Goal: Book appointment/travel/reservation

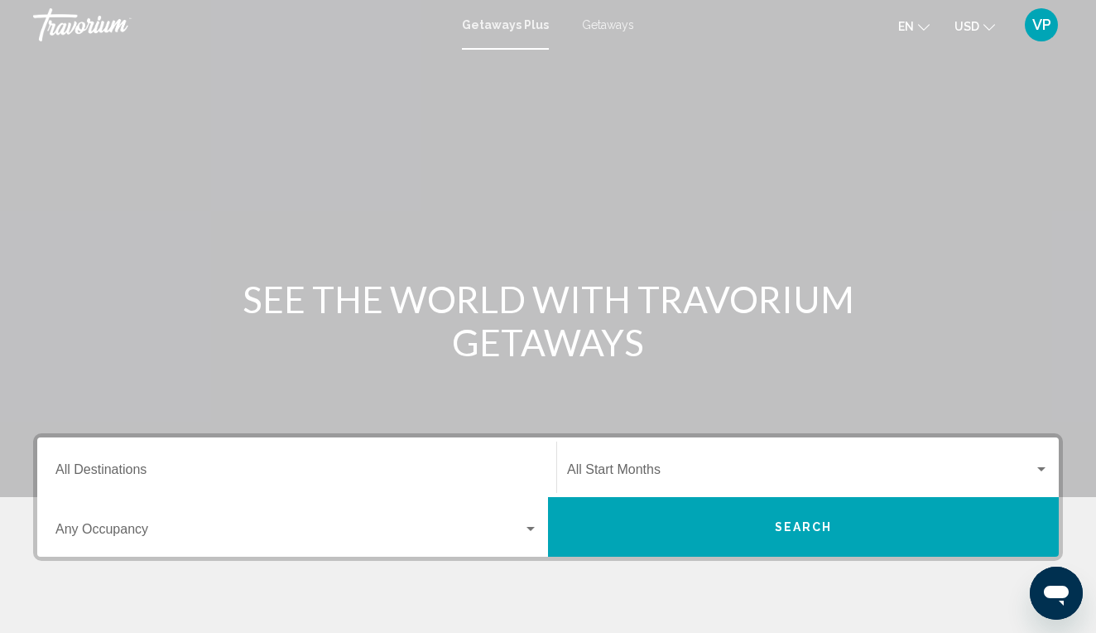
click at [609, 26] on span "Getaways" at bounding box center [608, 24] width 52 height 13
click at [248, 459] on div "Destination All Destinations" at bounding box center [296, 467] width 483 height 52
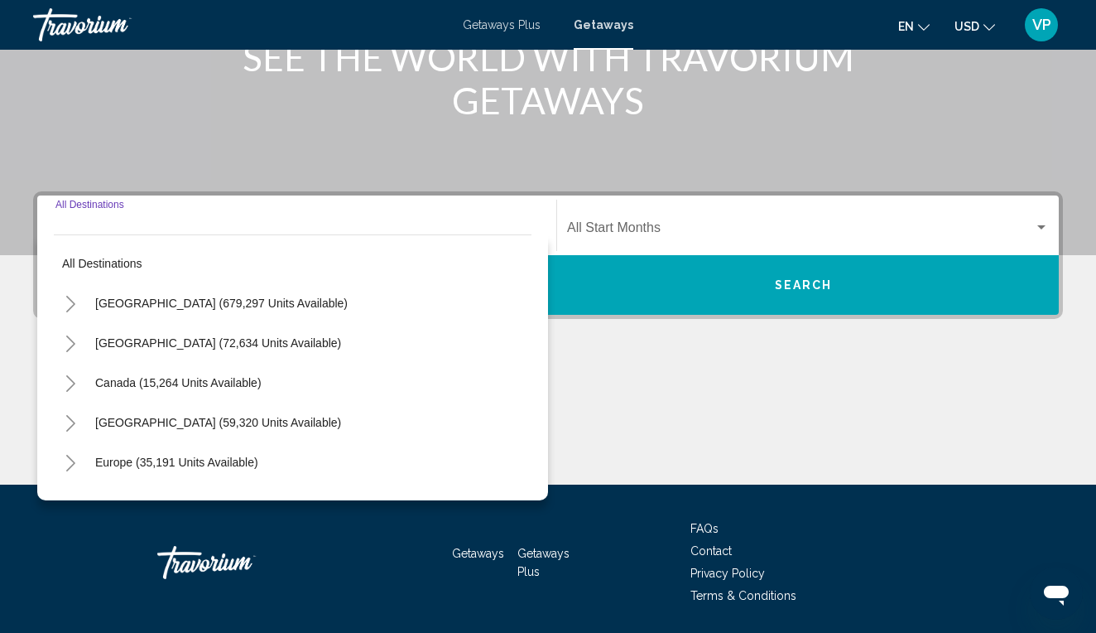
scroll to position [296, 0]
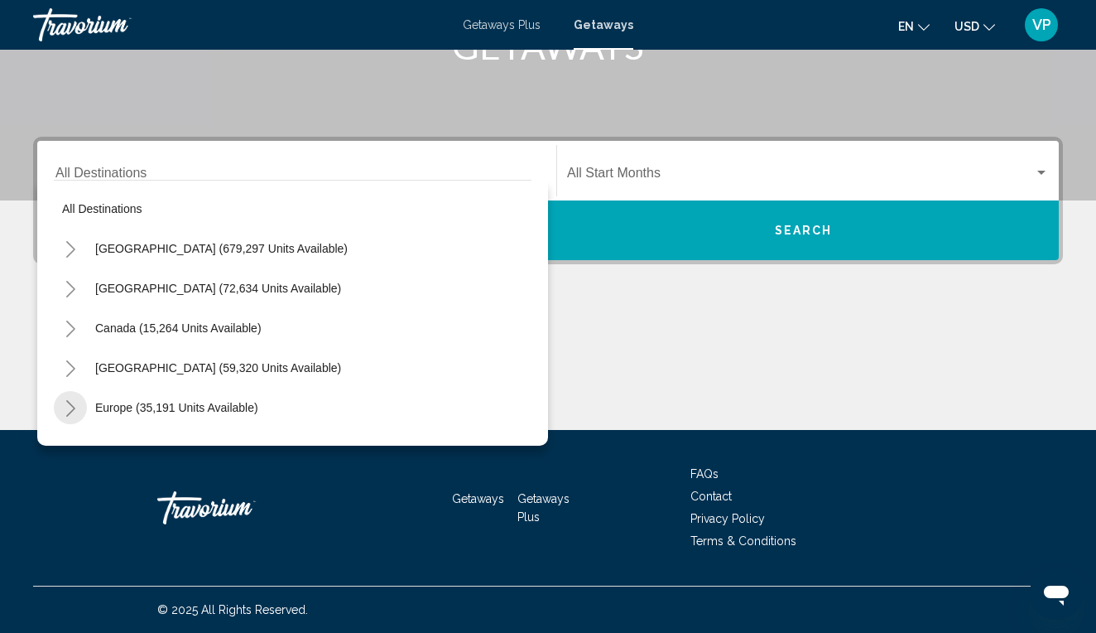
click at [65, 413] on icon "Toggle Europe (35,191 units available)" at bounding box center [71, 408] width 12 height 17
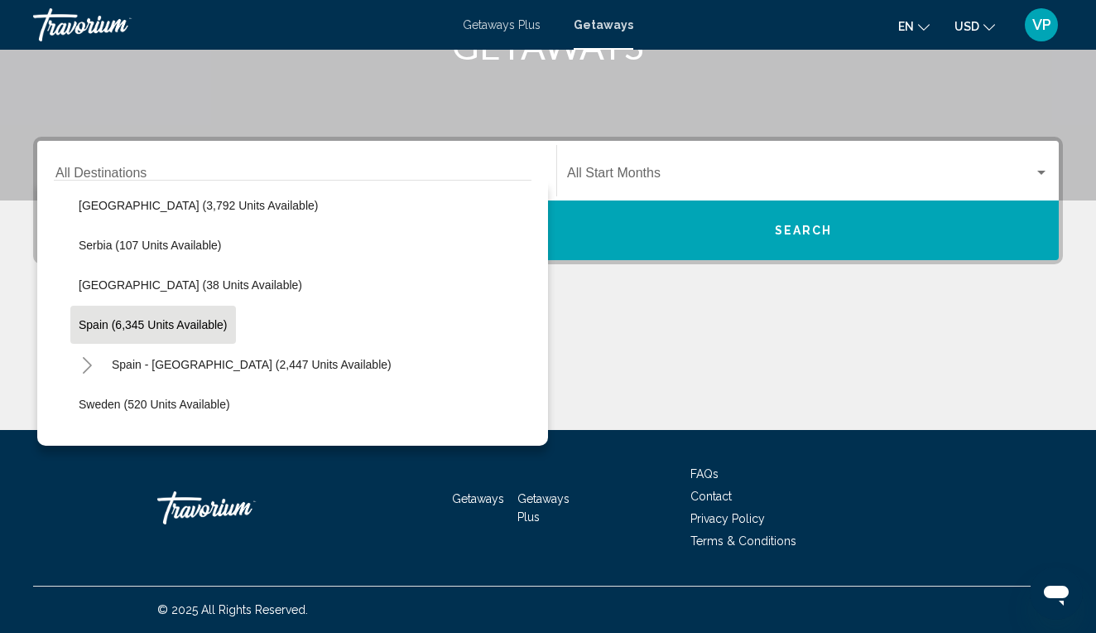
scroll to position [836, 0]
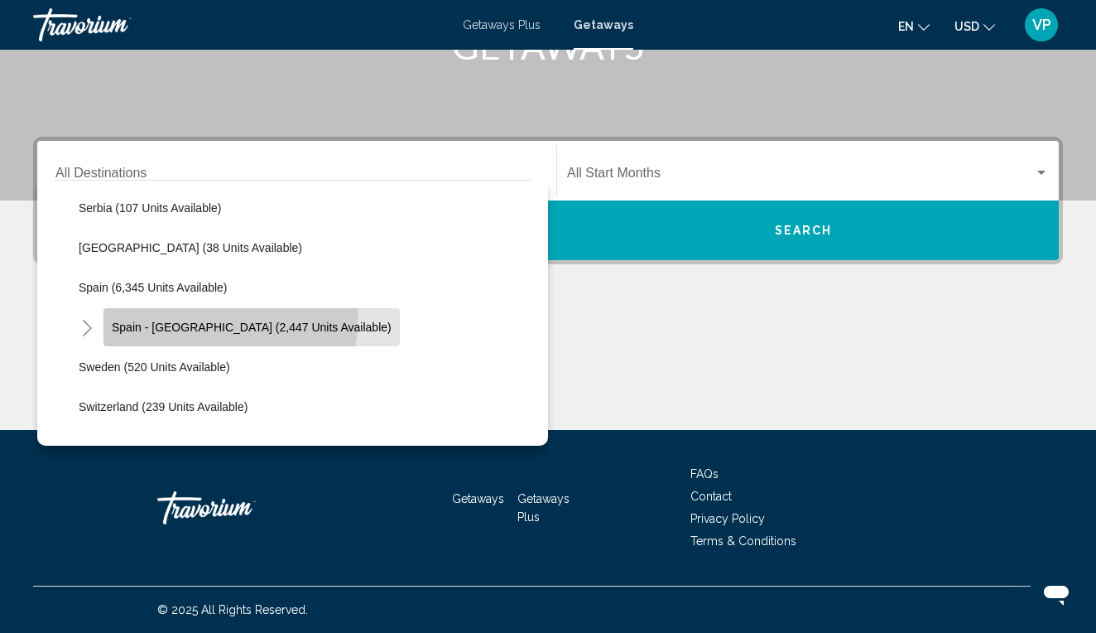
click at [205, 316] on button "Spain - [GEOGRAPHIC_DATA] (2,447 units available)" at bounding box center [252, 327] width 296 height 38
type input "**********"
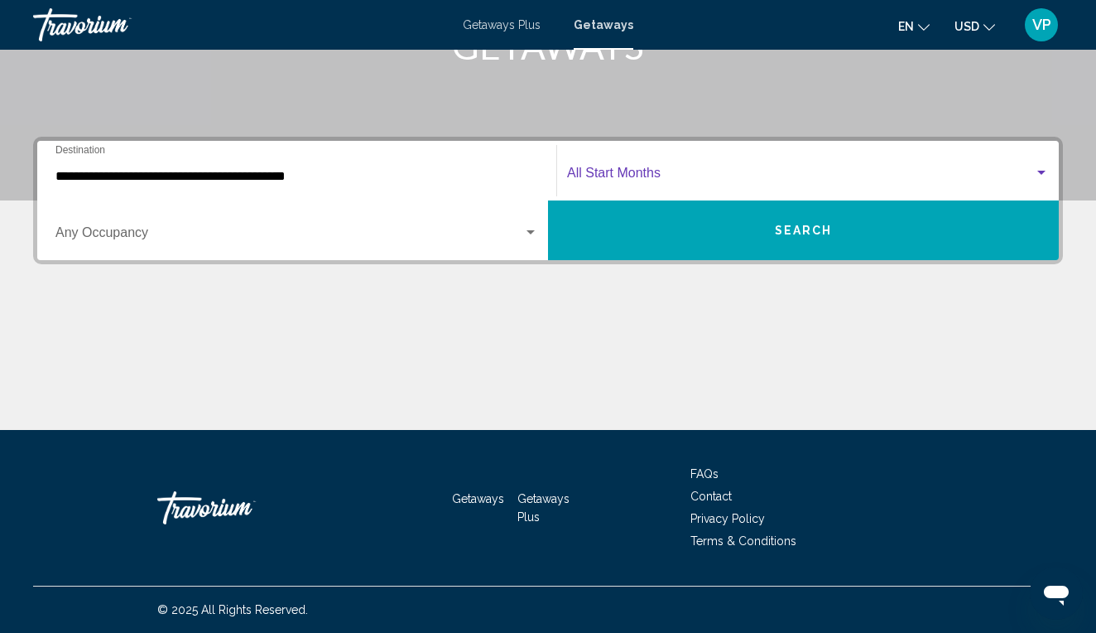
click at [613, 171] on span "Search widget" at bounding box center [800, 176] width 467 height 15
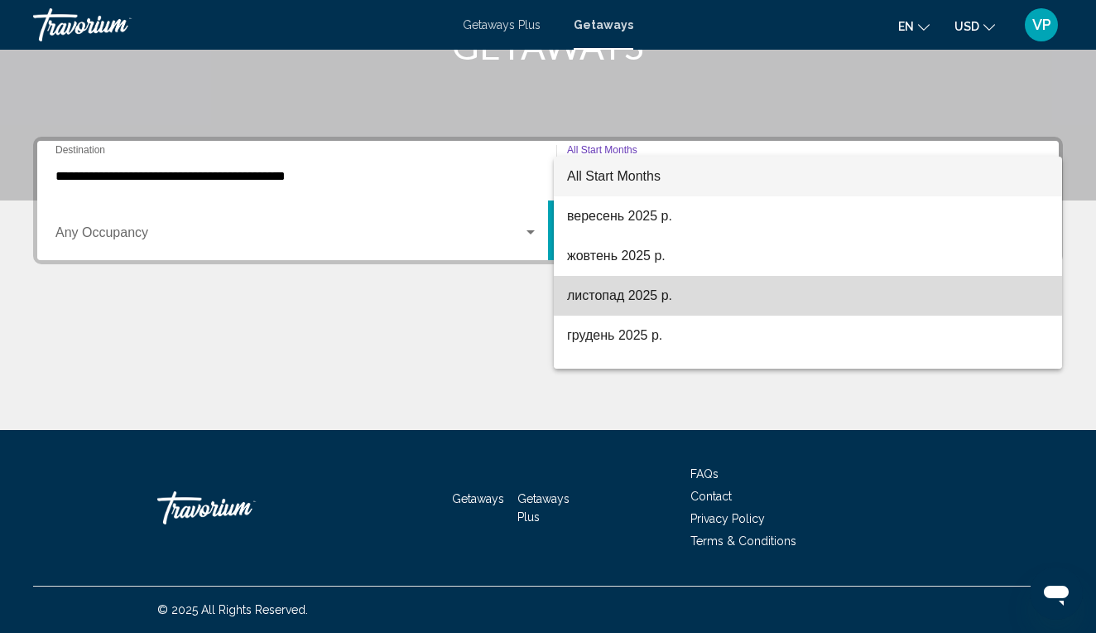
click at [615, 287] on span "листопад 2025 р." at bounding box center [808, 296] width 482 height 40
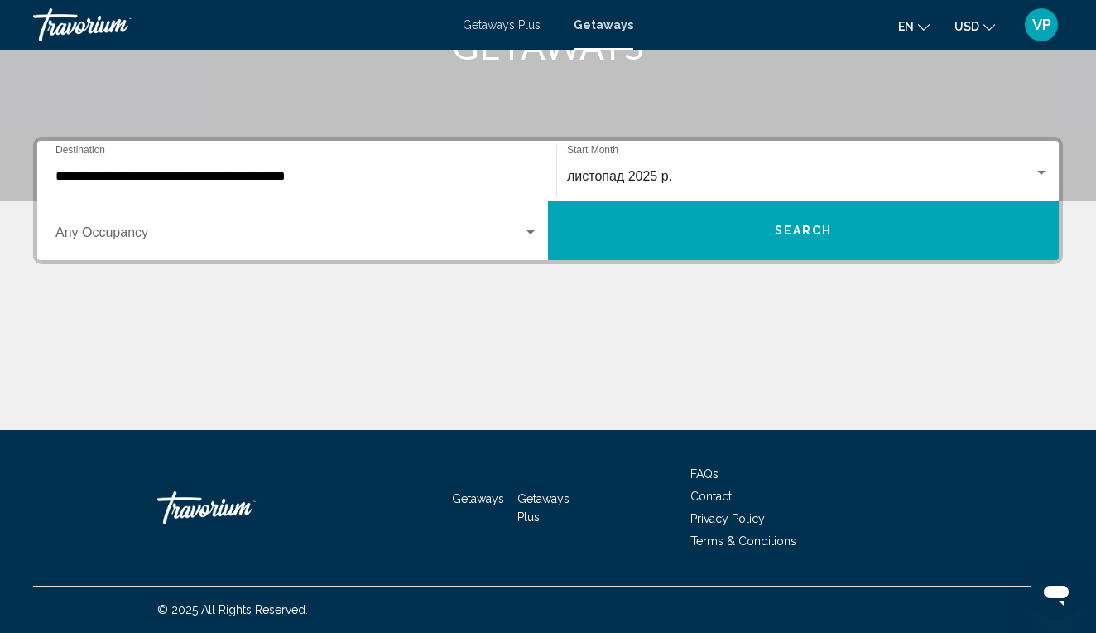
click at [389, 246] on div "Occupancy Any Occupancy" at bounding box center [296, 231] width 483 height 52
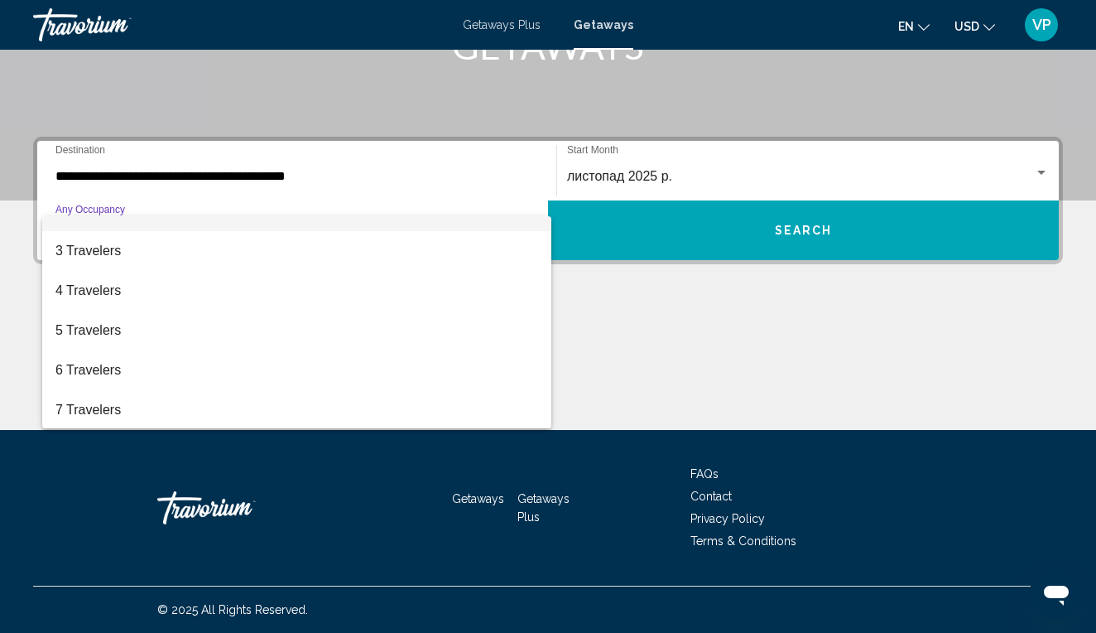
scroll to position [70, 0]
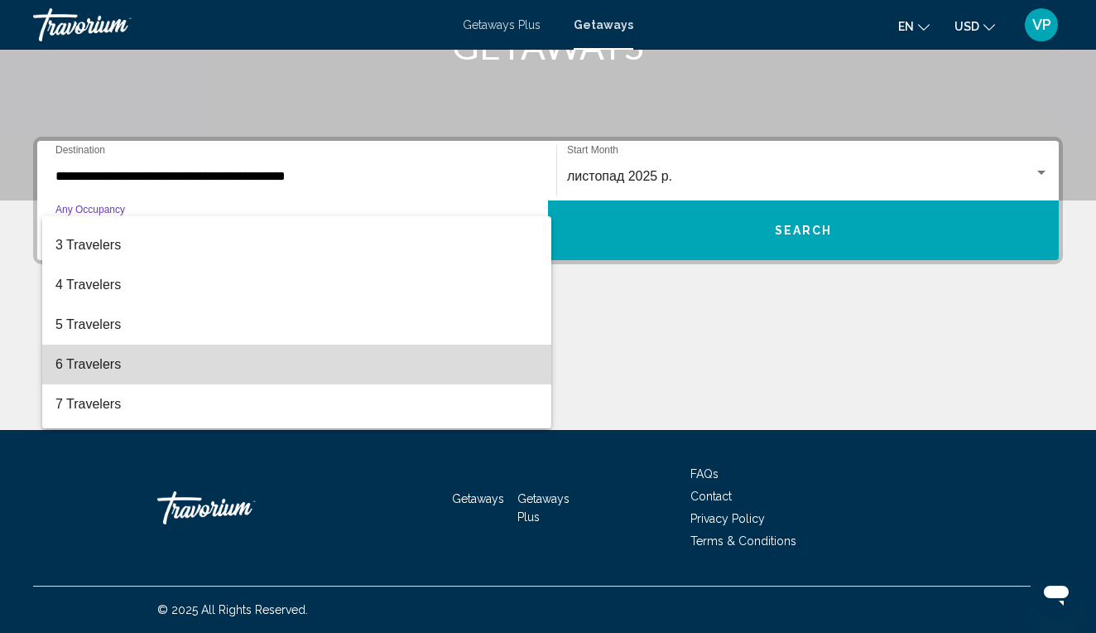
click at [146, 364] on span "6 Travelers" at bounding box center [296, 364] width 483 height 40
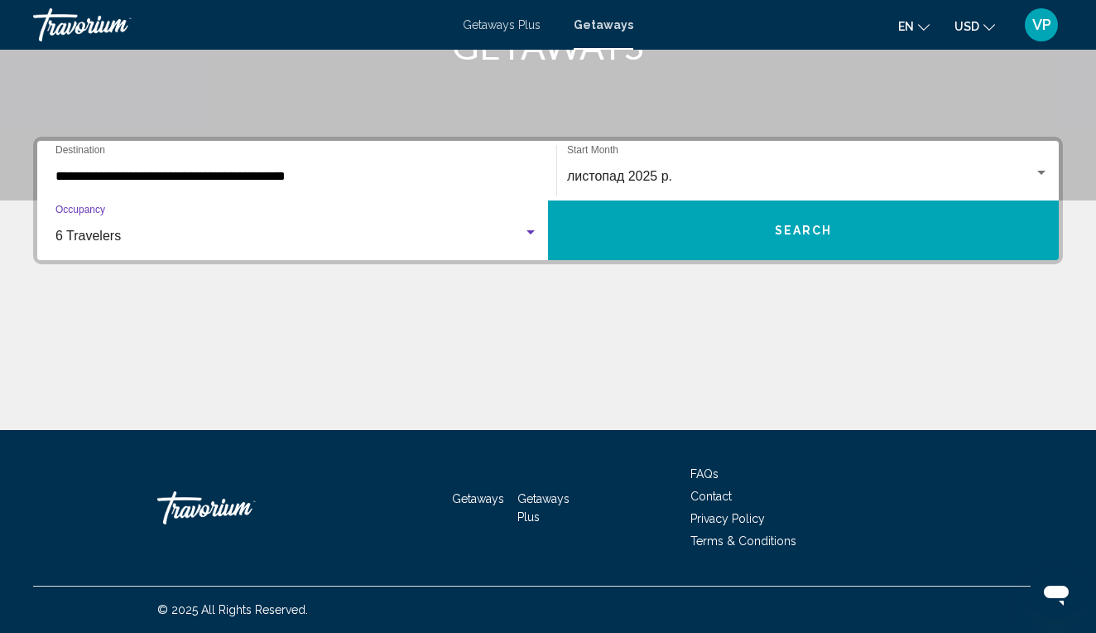
click at [650, 216] on button "Search" at bounding box center [803, 230] width 511 height 60
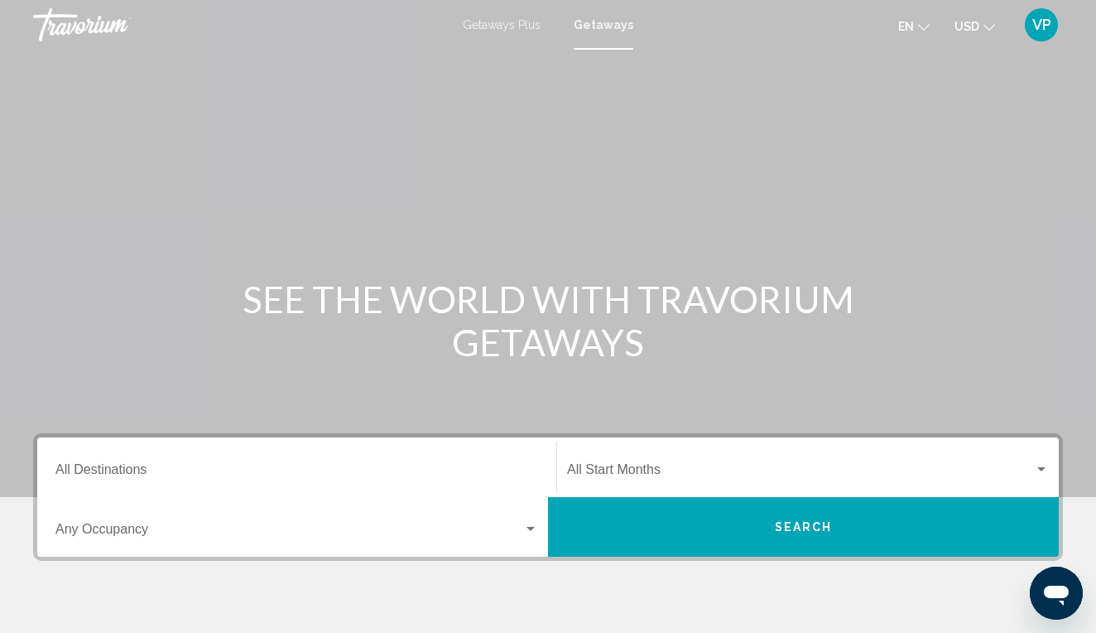
click at [188, 458] on div "Destination All Destinations" at bounding box center [296, 467] width 483 height 52
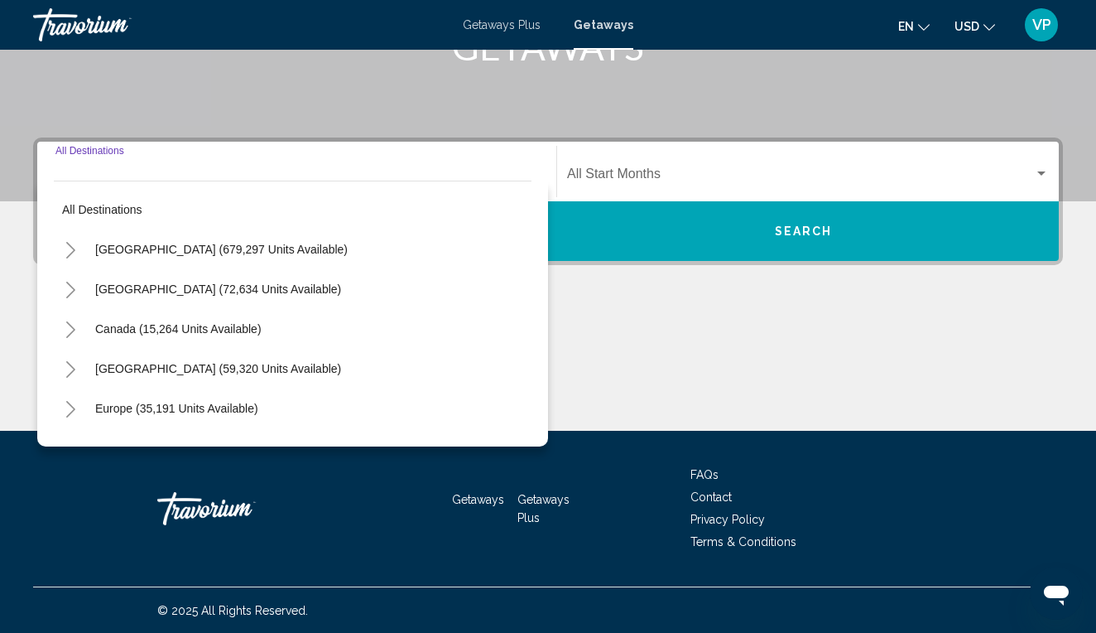
scroll to position [296, 0]
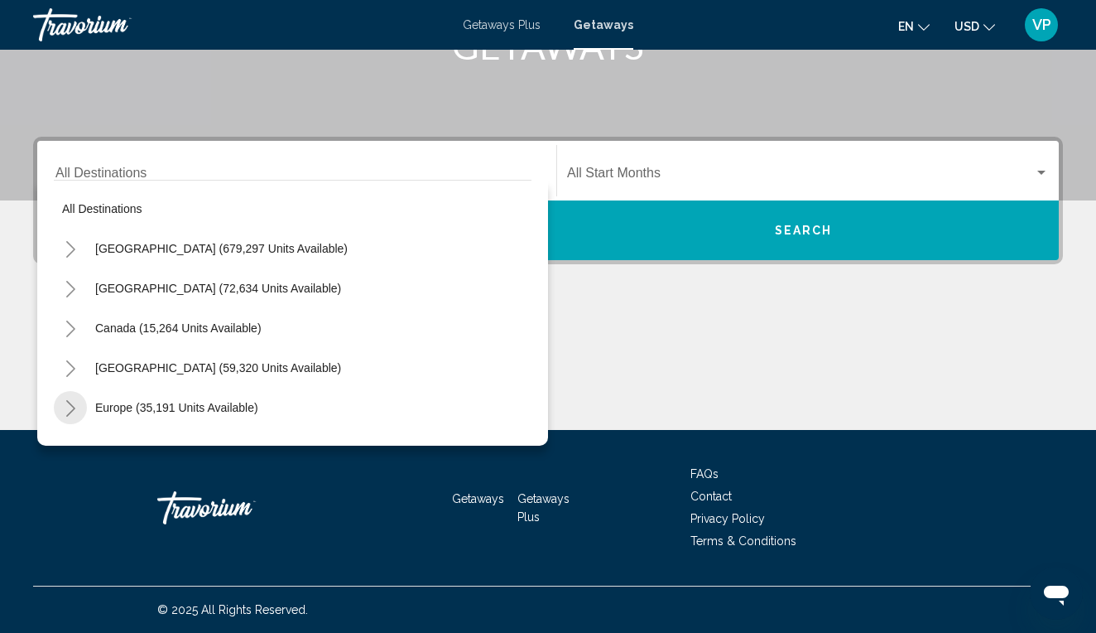
click at [76, 408] on icon "Toggle Europe (35,191 units available)" at bounding box center [71, 408] width 12 height 17
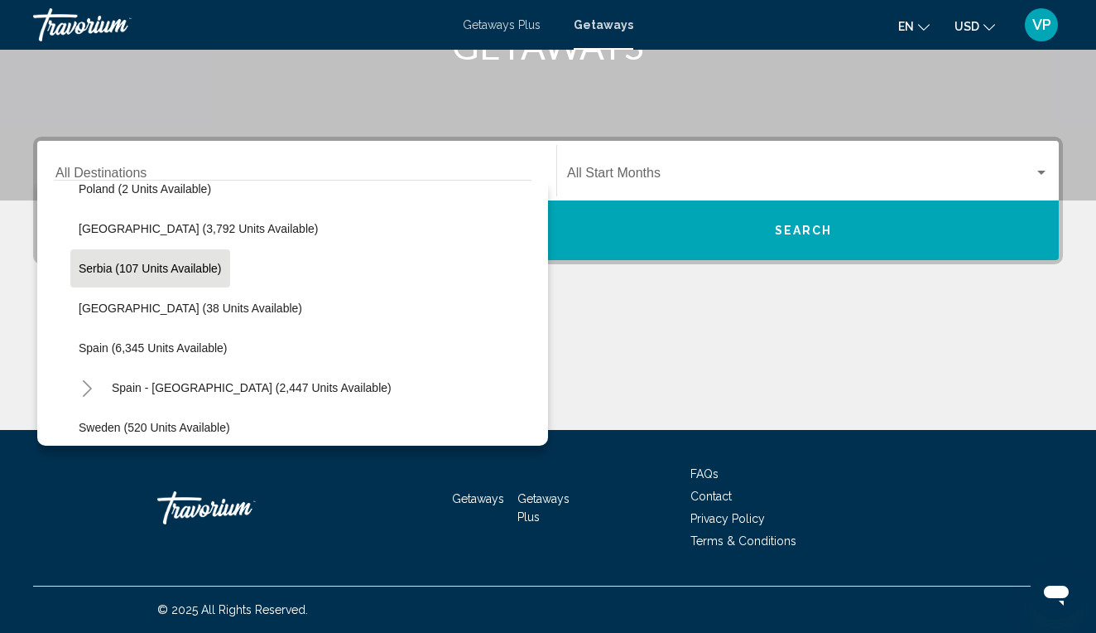
scroll to position [776, 0]
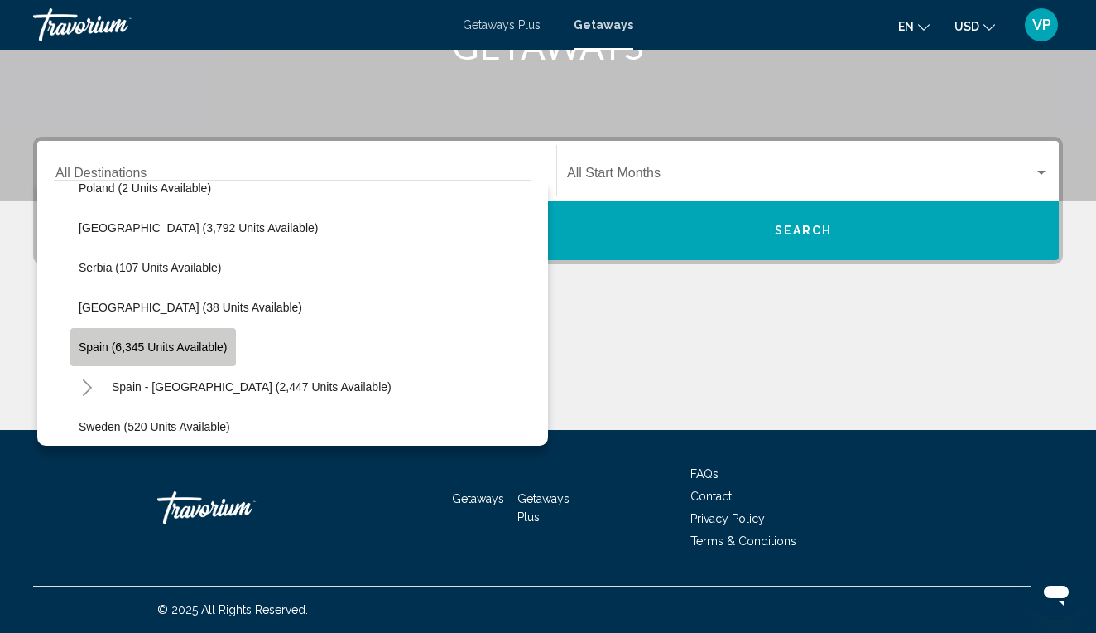
click at [175, 352] on span "Spain (6,345 units available)" at bounding box center [153, 346] width 149 height 13
type input "**********"
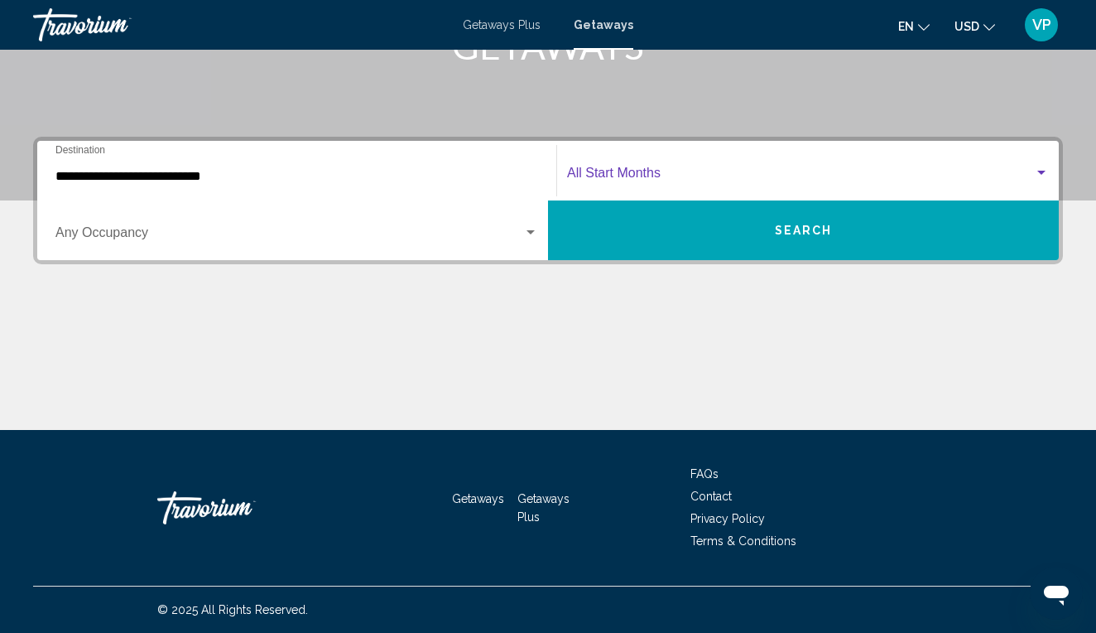
click at [620, 182] on span "Search widget" at bounding box center [800, 176] width 467 height 15
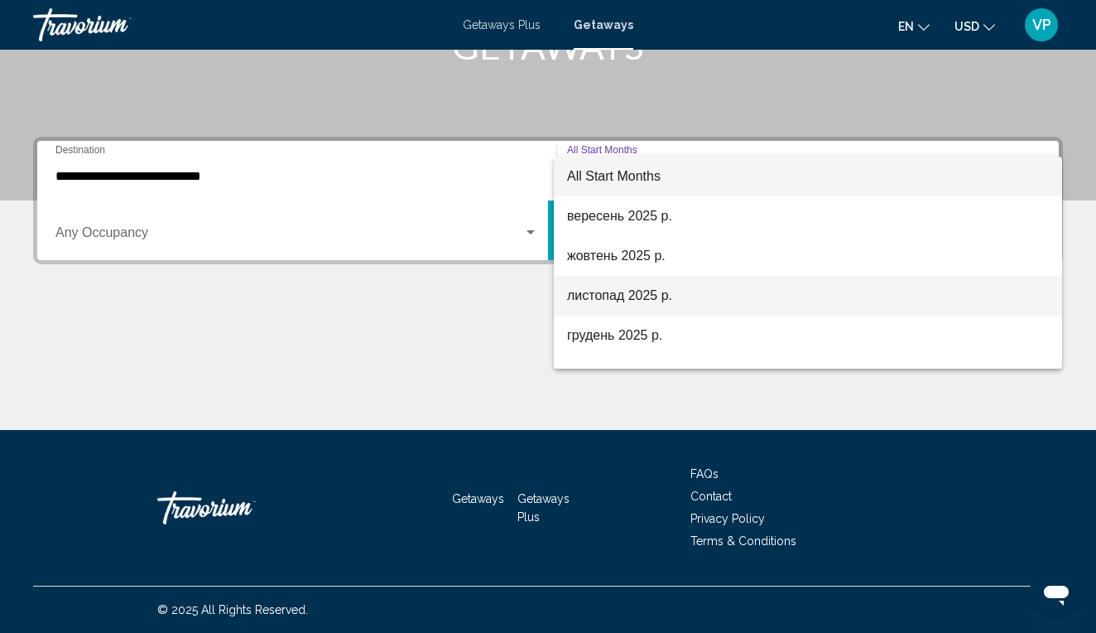
click at [629, 291] on span "листопад 2025 р." at bounding box center [808, 296] width 482 height 40
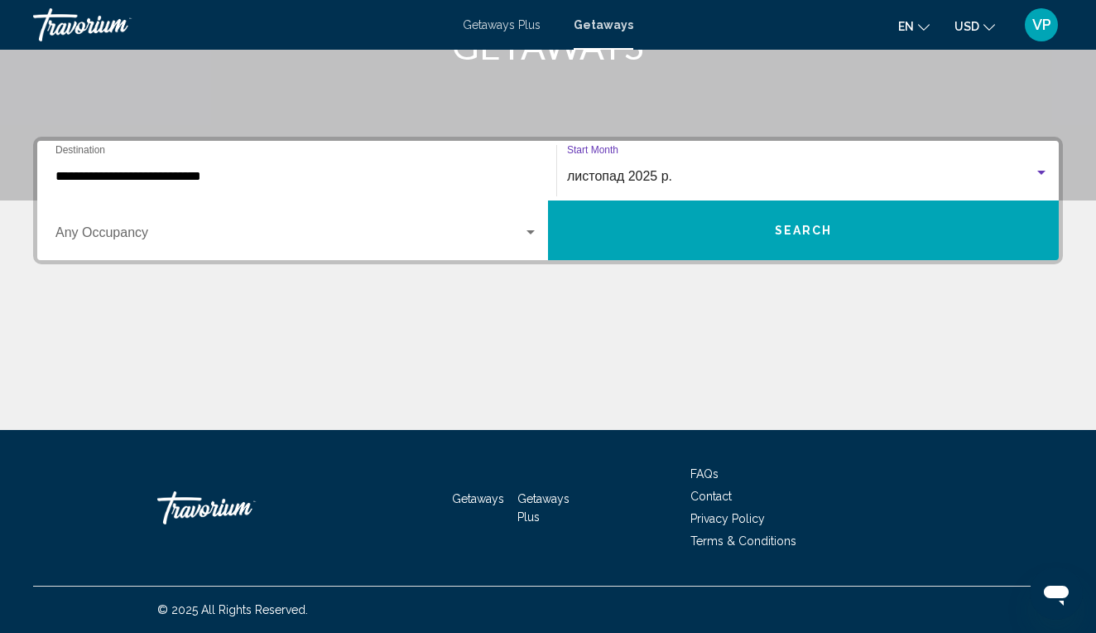
click at [387, 237] on span "Search widget" at bounding box center [289, 236] width 468 height 15
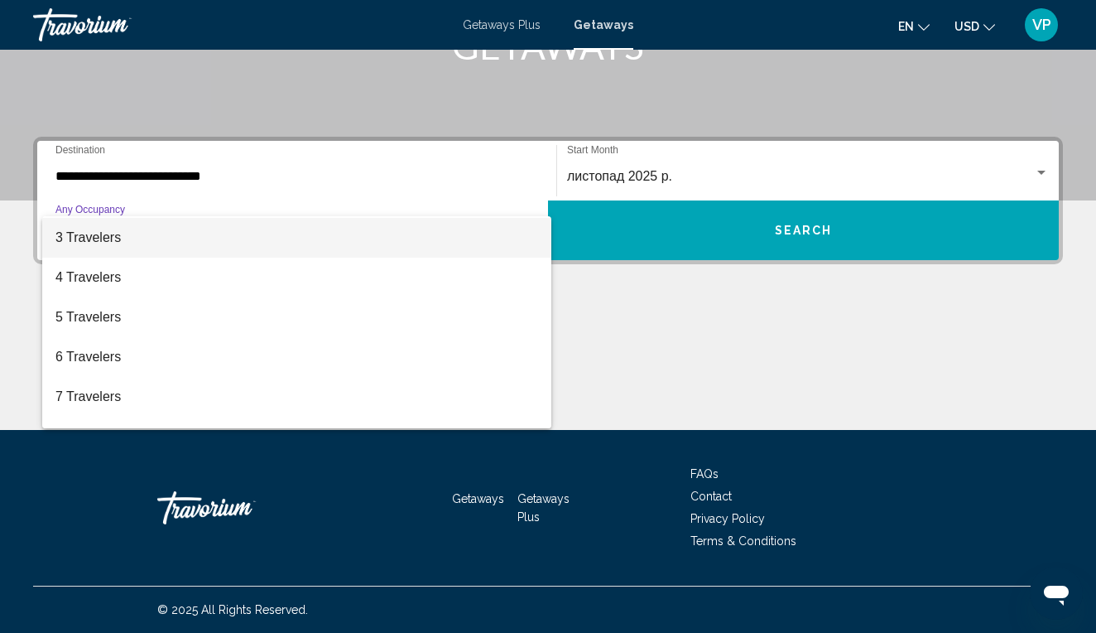
scroll to position [89, 0]
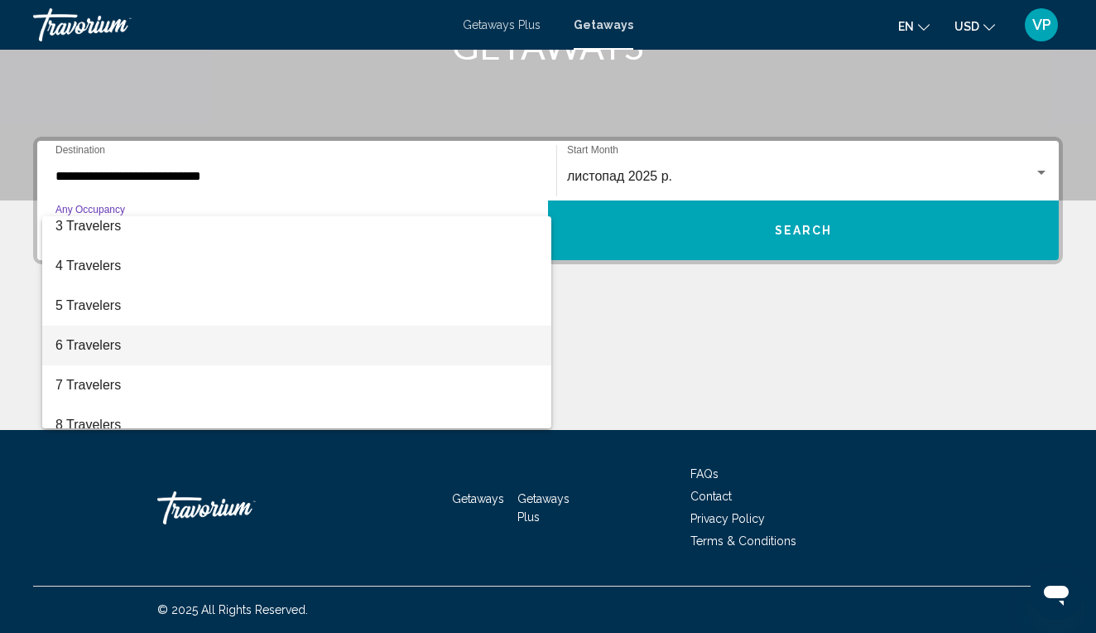
click at [191, 340] on span "6 Travelers" at bounding box center [296, 345] width 483 height 40
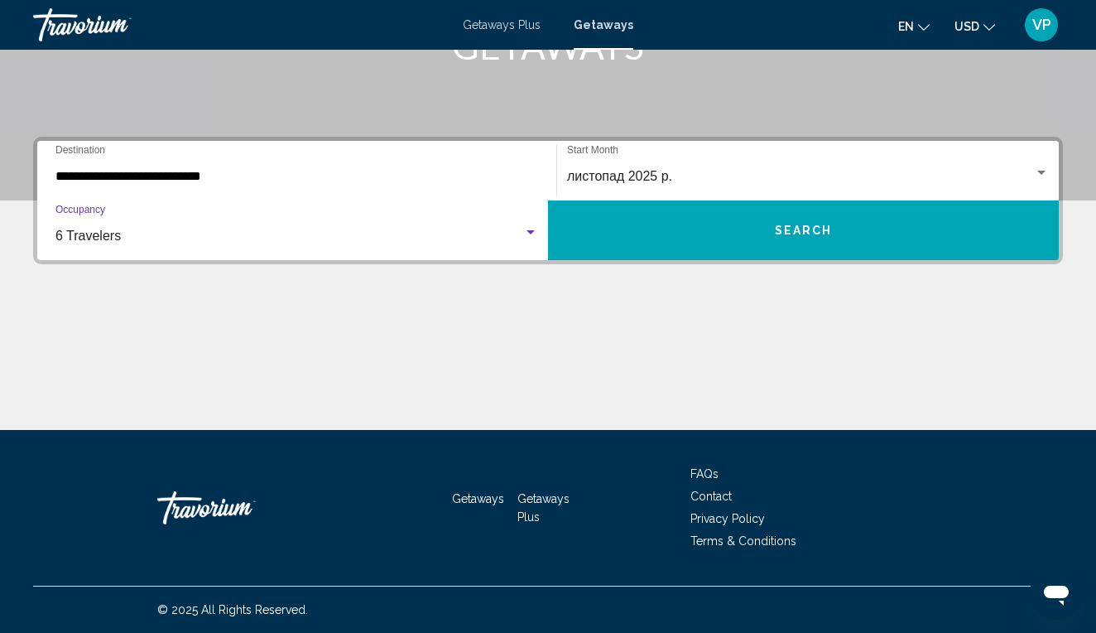
click at [625, 247] on button "Search" at bounding box center [803, 230] width 511 height 60
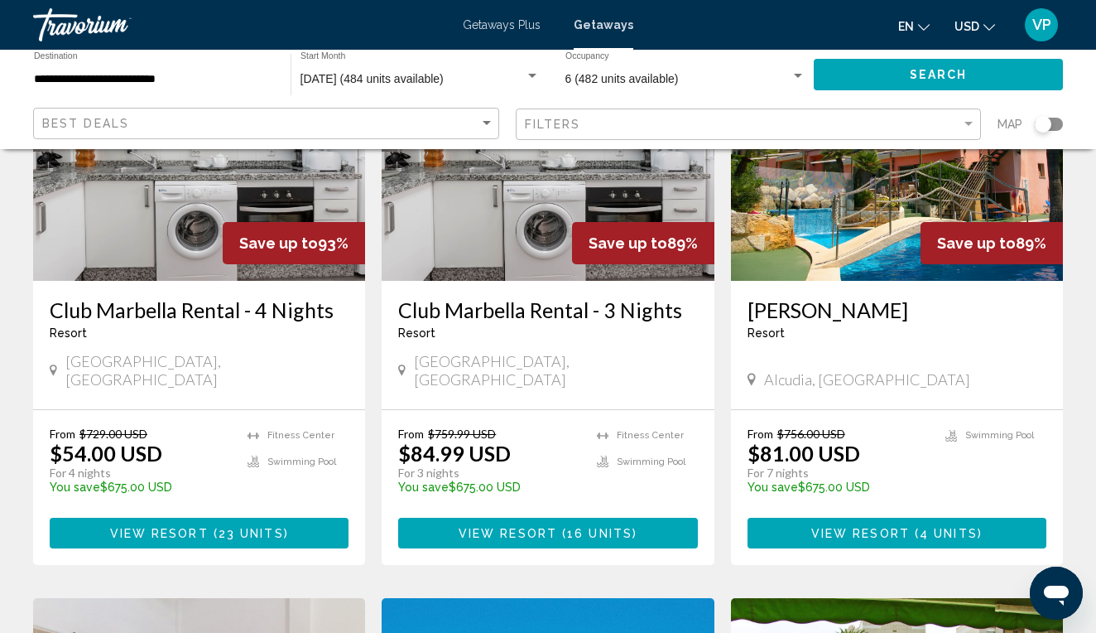
scroll to position [209, 0]
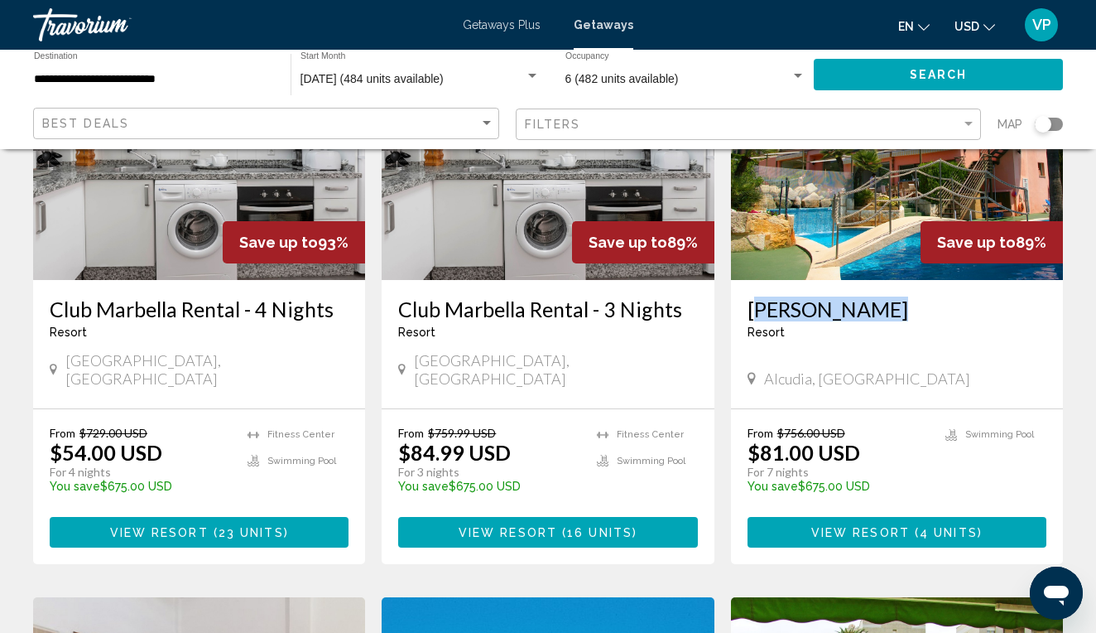
drag, startPoint x: 744, startPoint y: 284, endPoint x: 888, endPoint y: 300, distance: 144.9
click at [888, 300] on div "[GEOGRAPHIC_DATA] - This is an adults only resort [GEOGRAPHIC_DATA], [GEOGRAPHI…" at bounding box center [897, 344] width 332 height 128
copy h3 "[PERSON_NAME]"
